Goal: Task Accomplishment & Management: Use online tool/utility

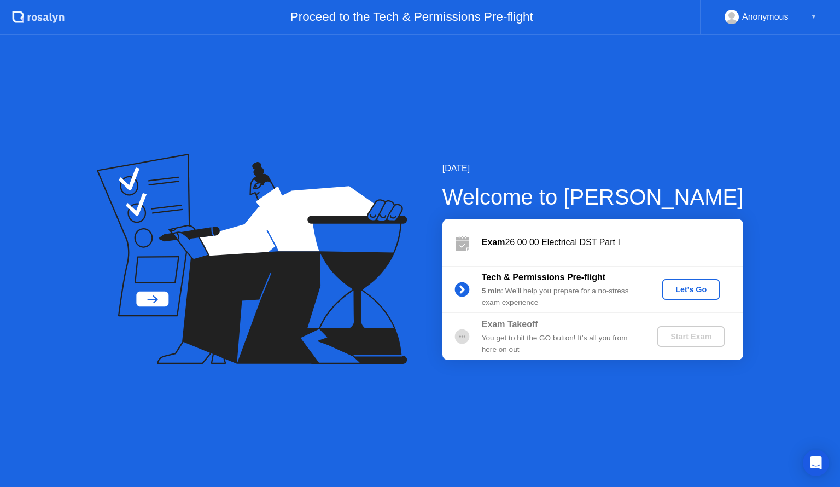
click at [685, 289] on div "Let's Go" at bounding box center [691, 289] width 49 height 9
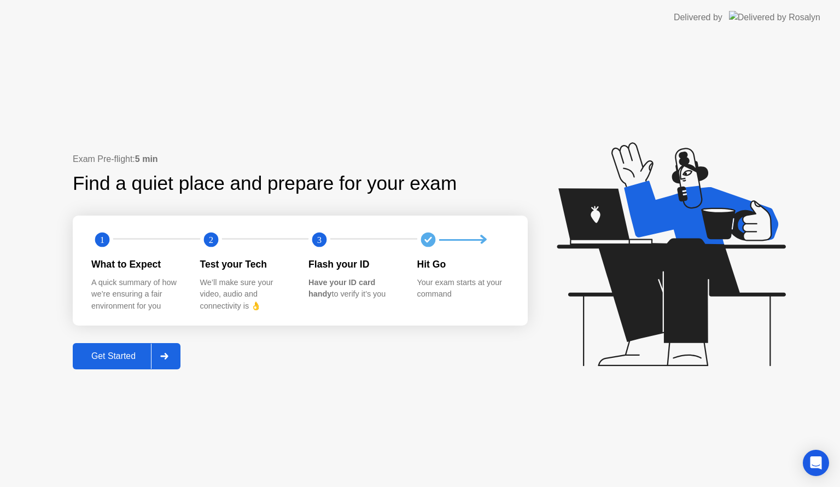
click at [135, 355] on div "Get Started" at bounding box center [113, 356] width 75 height 10
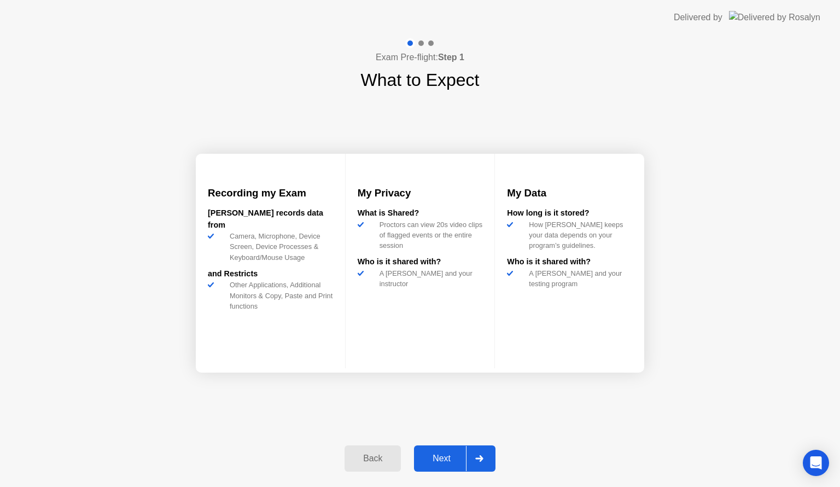
click at [446, 453] on div "Next" at bounding box center [441, 458] width 49 height 10
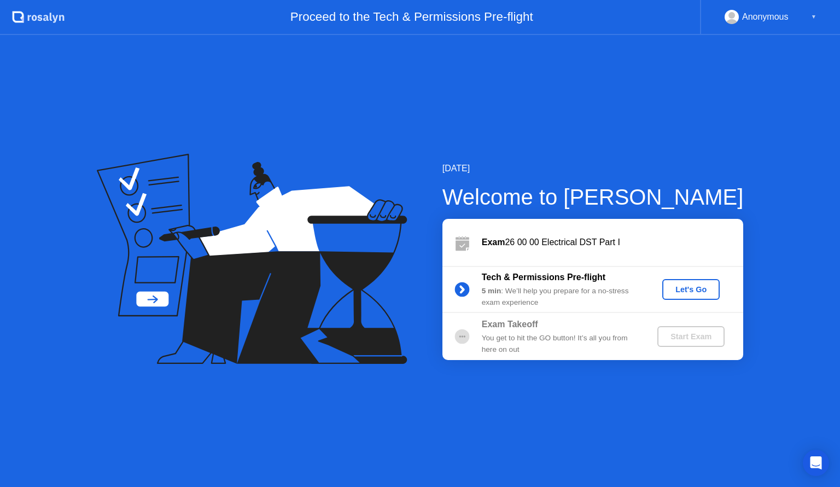
click at [679, 291] on div "Let's Go" at bounding box center [691, 289] width 49 height 9
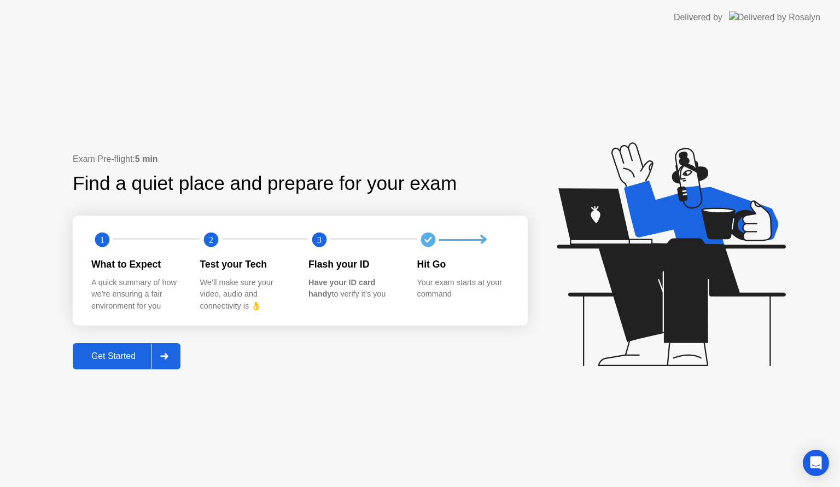
click at [102, 359] on div "Get Started" at bounding box center [113, 356] width 75 height 10
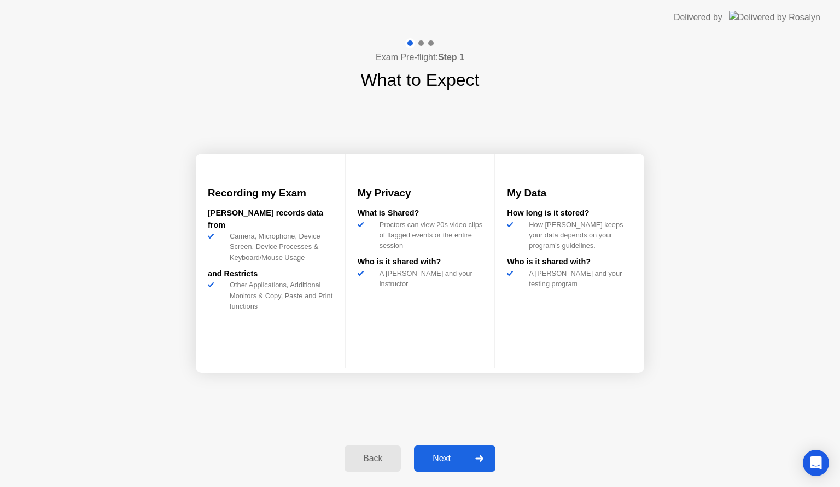
click at [429, 458] on div "Next" at bounding box center [441, 458] width 49 height 10
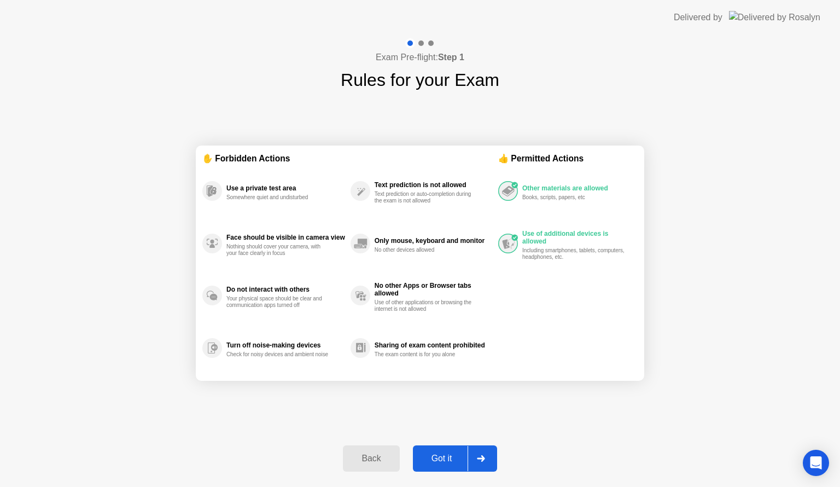
click at [444, 453] on div "Got it" at bounding box center [441, 458] width 51 height 10
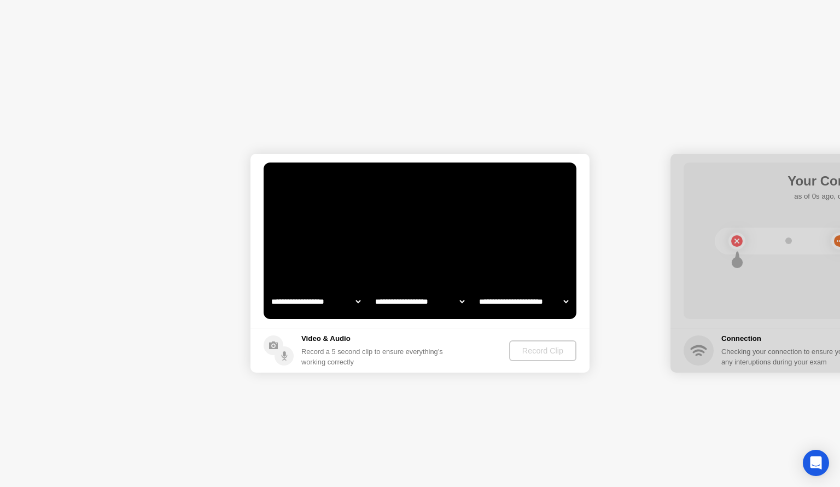
select select "**********"
select select "*******"
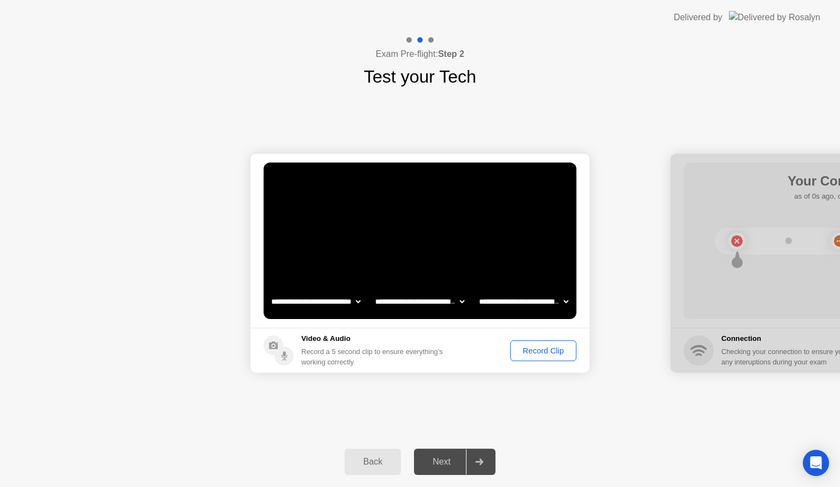
click at [549, 359] on button "Record Clip" at bounding box center [543, 350] width 66 height 21
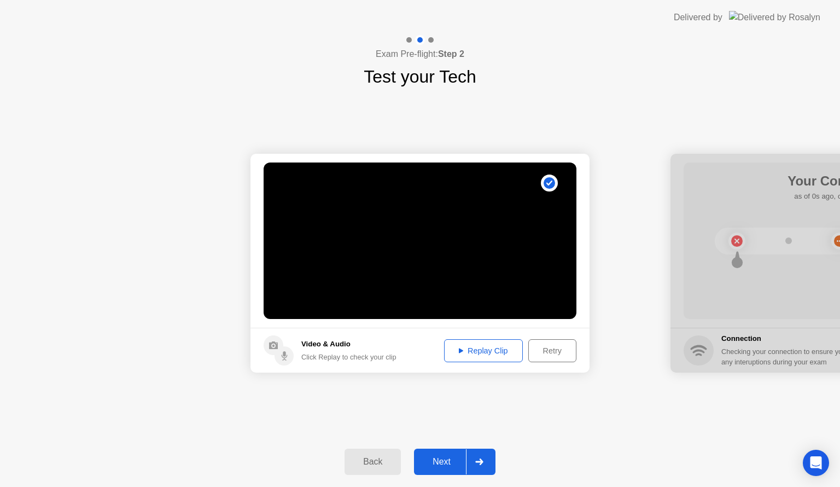
click at [442, 458] on div "Next" at bounding box center [441, 462] width 49 height 10
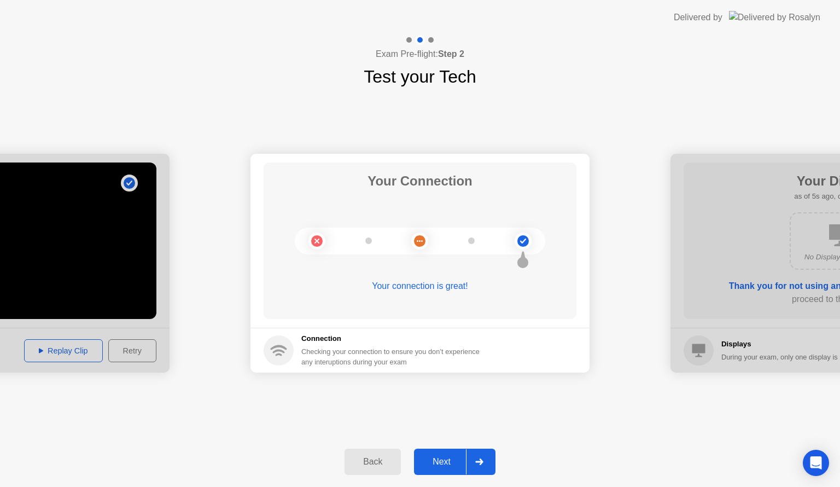
click at [440, 459] on div "Next" at bounding box center [441, 462] width 49 height 10
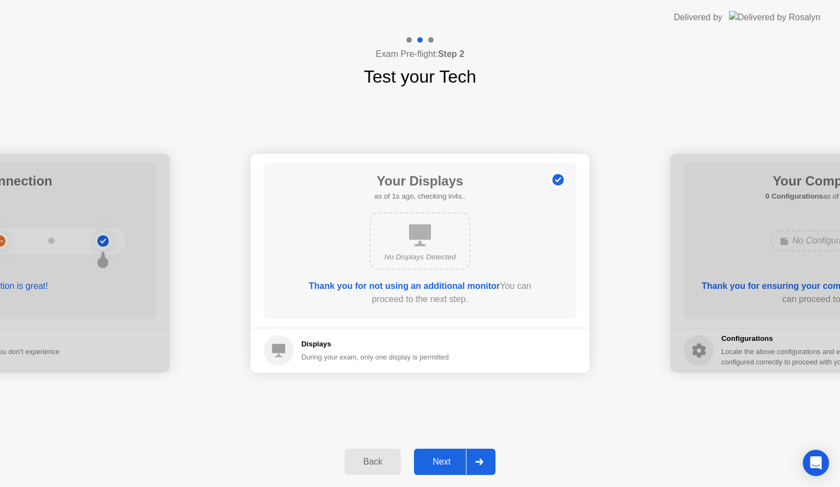
click at [440, 459] on div "Next" at bounding box center [441, 462] width 49 height 10
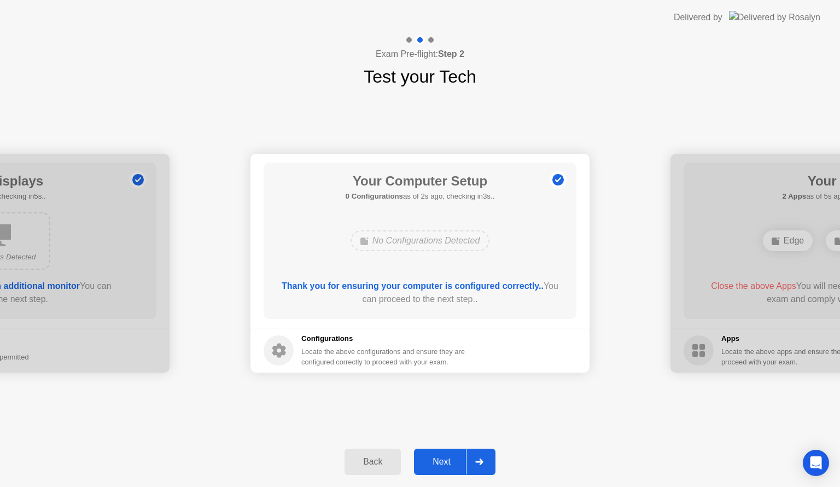
drag, startPoint x: 100, startPoint y: 261, endPoint x: 357, endPoint y: 261, distance: 257.0
drag, startPoint x: 357, startPoint y: 261, endPoint x: 410, endPoint y: 346, distance: 100.2
click at [404, 268] on div "Your Computer Setup 0 Configurations as of 2s ago, checking in3s.. No Configura…" at bounding box center [420, 240] width 313 height 156
click at [450, 464] on div "Next" at bounding box center [441, 462] width 49 height 10
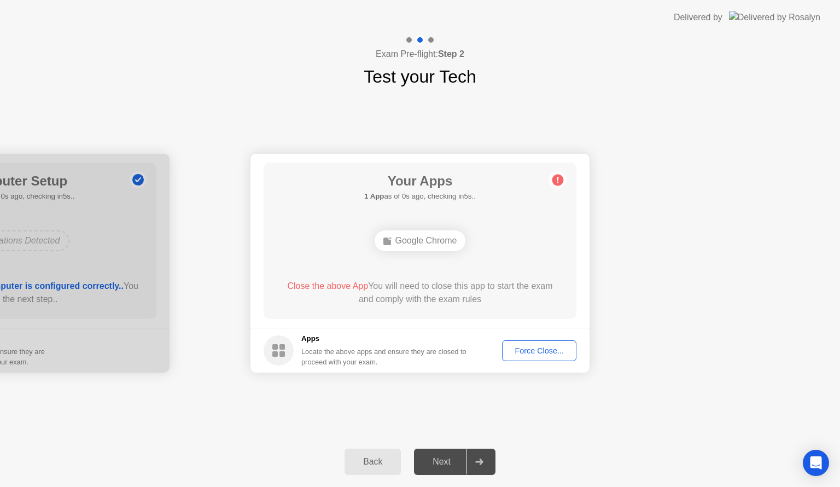
click at [523, 214] on div "Your Apps 1 App as of 0s ago, checking in5s.. Google Chrome Close the above App…" at bounding box center [420, 240] width 313 height 156
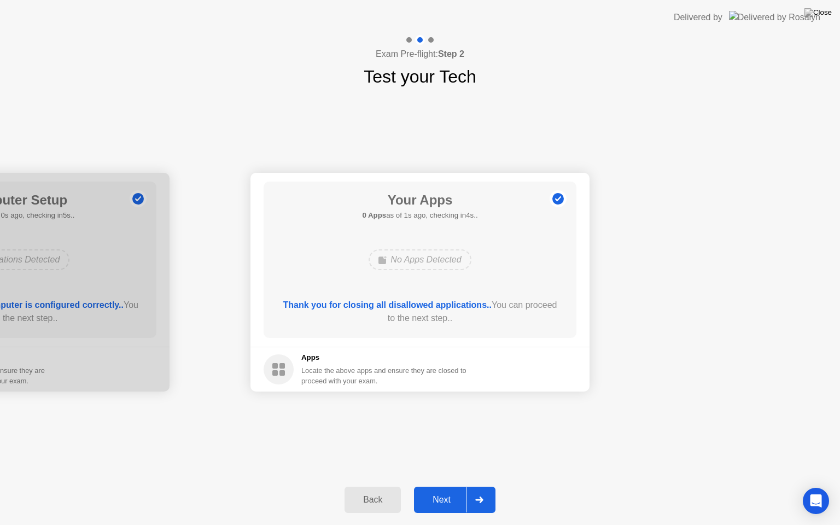
click at [433, 486] on div "Next" at bounding box center [441, 500] width 49 height 10
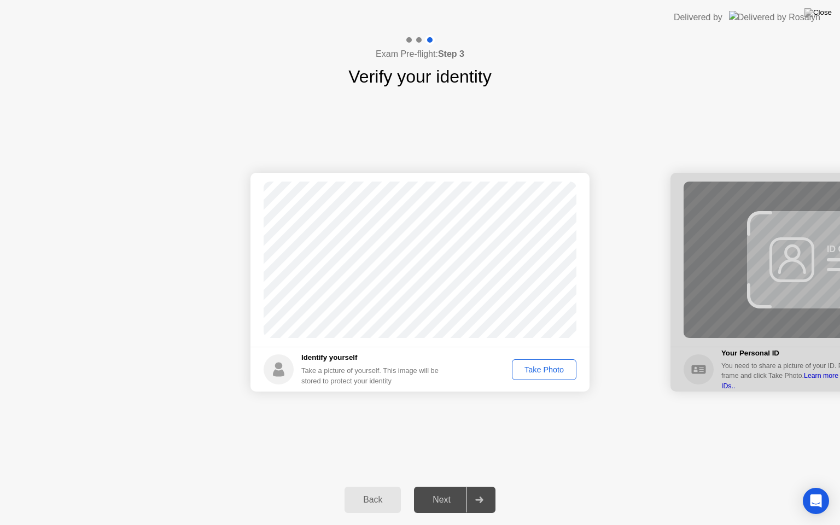
click at [538, 370] on div "Take Photo" at bounding box center [544, 369] width 57 height 9
click at [453, 486] on div "Next" at bounding box center [441, 500] width 49 height 10
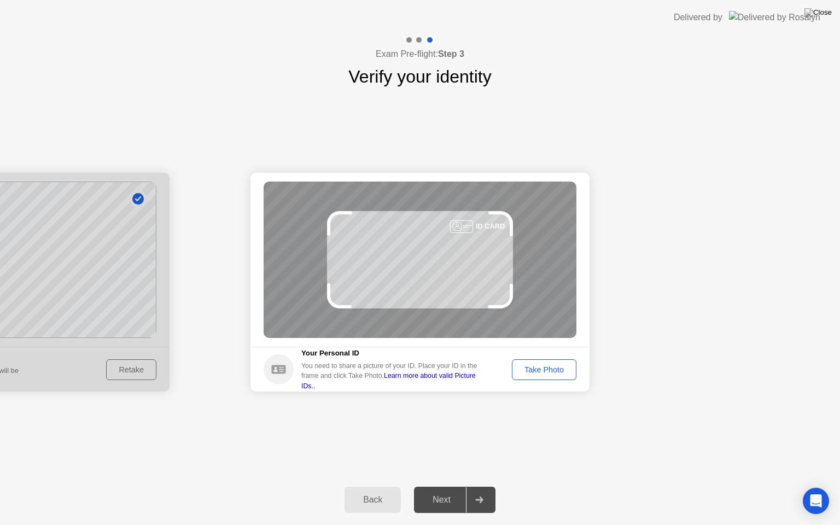
click at [545, 367] on div "Take Photo" at bounding box center [544, 369] width 57 height 9
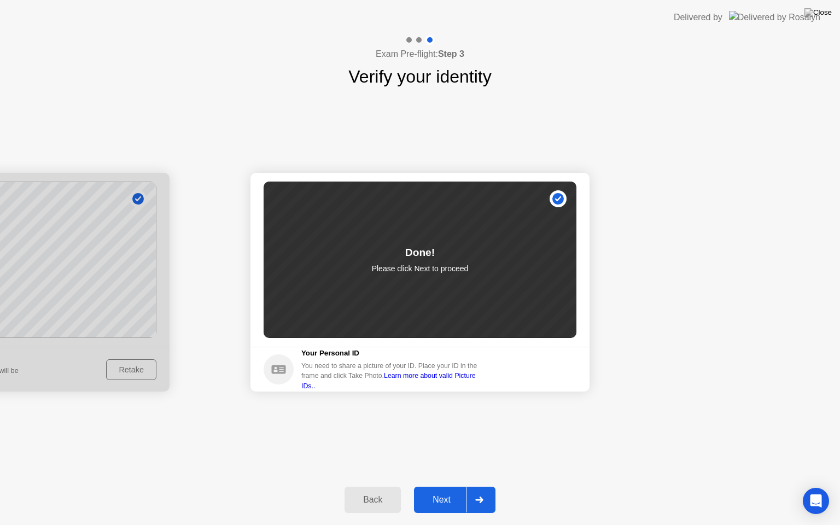
click at [443, 483] on div "Back Next" at bounding box center [420, 500] width 840 height 50
click at [447, 486] on div "Next" at bounding box center [441, 500] width 49 height 10
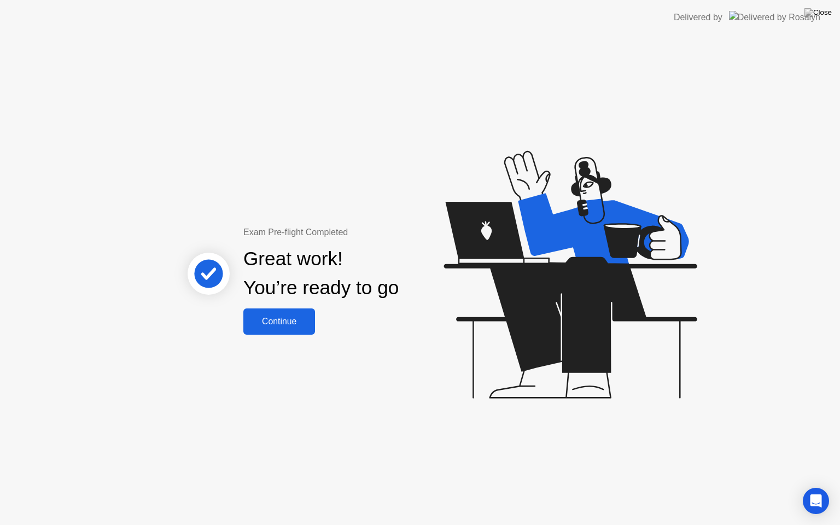
click at [259, 330] on button "Continue" at bounding box center [279, 321] width 72 height 26
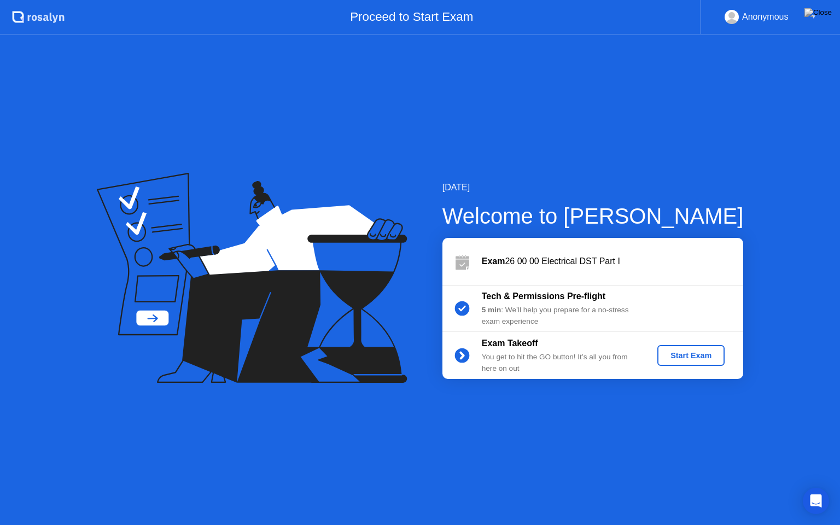
click at [657, 350] on button "Start Exam" at bounding box center [690, 355] width 67 height 21
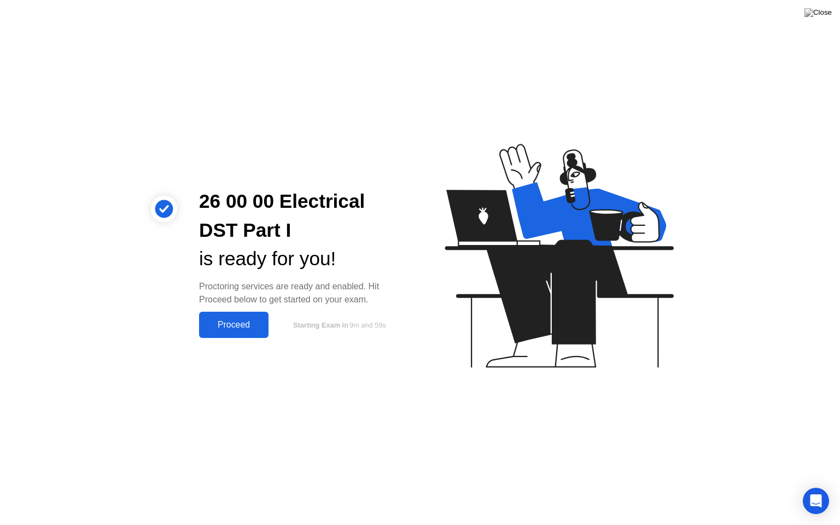
click at [227, 334] on button "Proceed" at bounding box center [233, 325] width 69 height 26
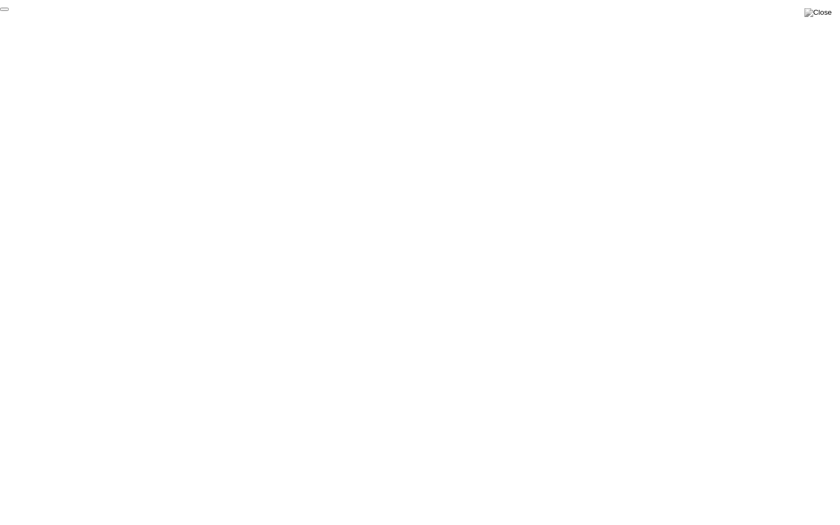
click div "End Proctoring Session"
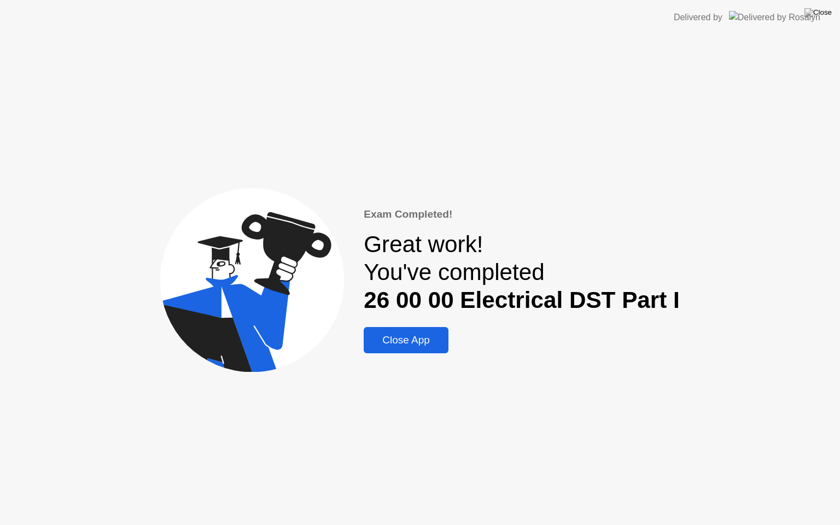
click at [408, 343] on div "Close App" at bounding box center [406, 340] width 78 height 12
